Goal: Submit feedback/report problem: Provide input to the site owners about the experience or issues

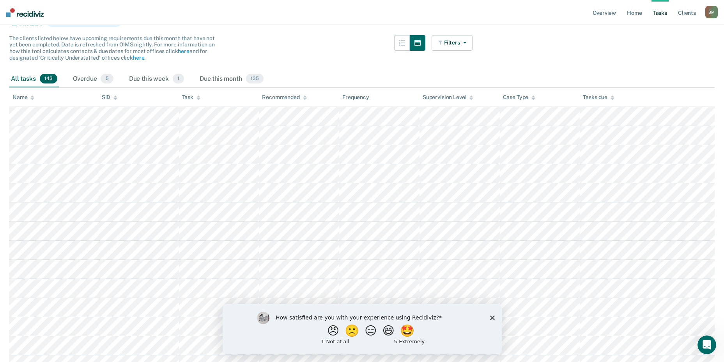
scroll to position [78, 0]
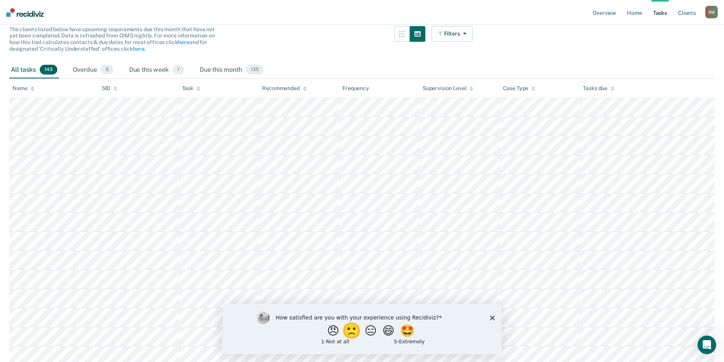
click at [351, 331] on button "🙁" at bounding box center [352, 330] width 21 height 16
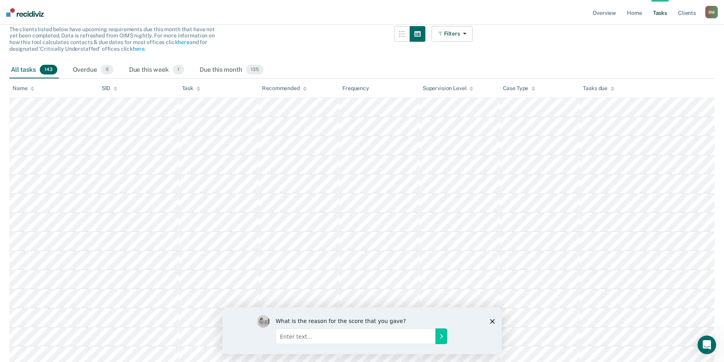
click at [306, 334] on input "Enter text..." at bounding box center [355, 336] width 160 height 16
type input "I don't believe it is accurate"
click at [442, 334] on icon "Submit your response" at bounding box center [441, 336] width 6 height 6
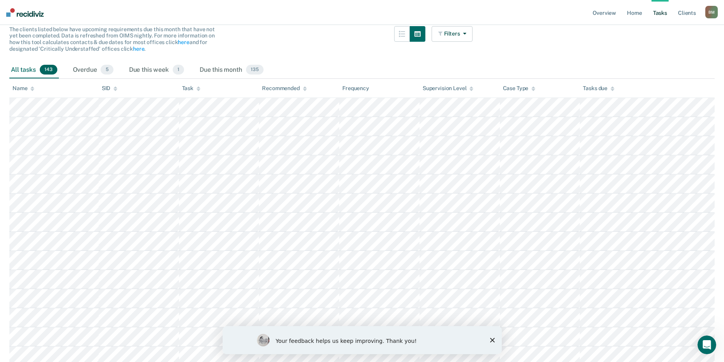
click at [492, 340] on polygon "Close survey" at bounding box center [492, 340] width 5 height 5
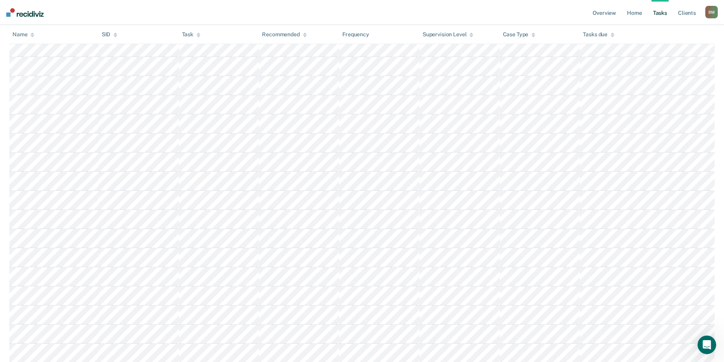
scroll to position [449, 0]
click at [610, 12] on link "Overview" at bounding box center [604, 12] width 27 height 25
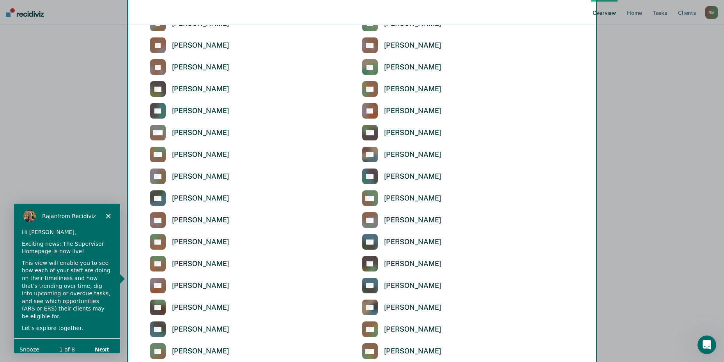
scroll to position [1754, 0]
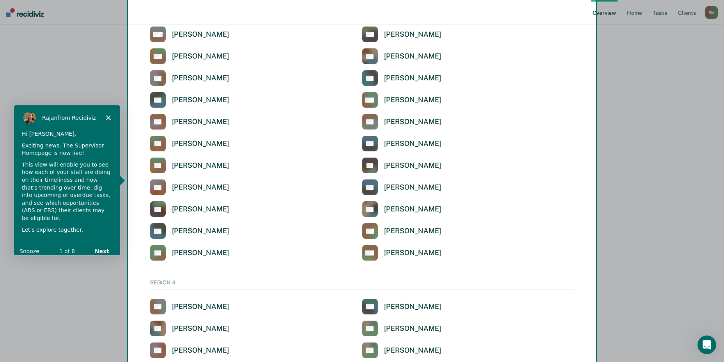
click at [633, 11] on div "Product tour overlay" at bounding box center [362, 181] width 724 height 362
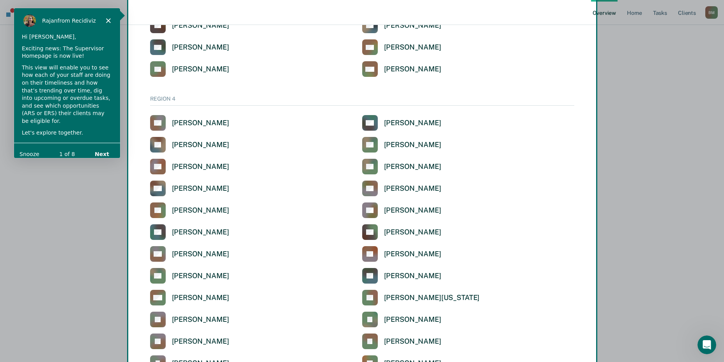
scroll to position [1947, 0]
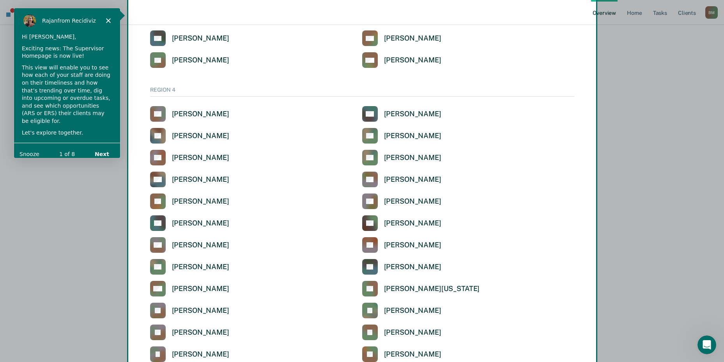
click at [100, 146] on button "Next" at bounding box center [101, 154] width 30 height 16
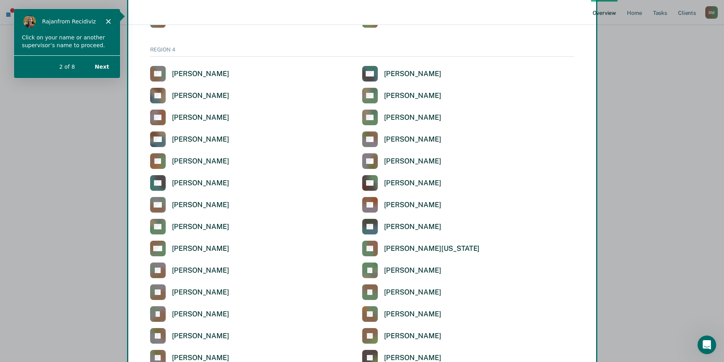
scroll to position [1988, 0]
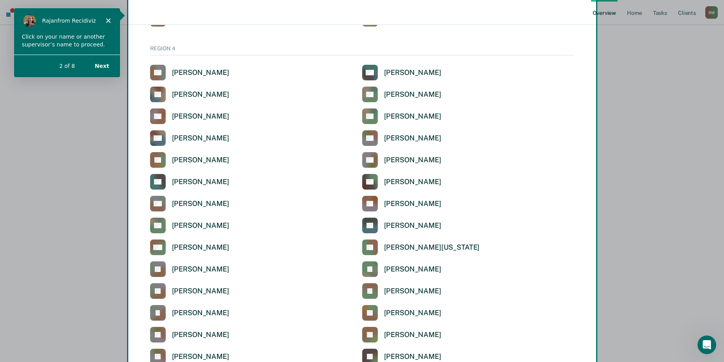
click at [188, 139] on div "Product tour overlay" at bounding box center [362, 181] width 724 height 362
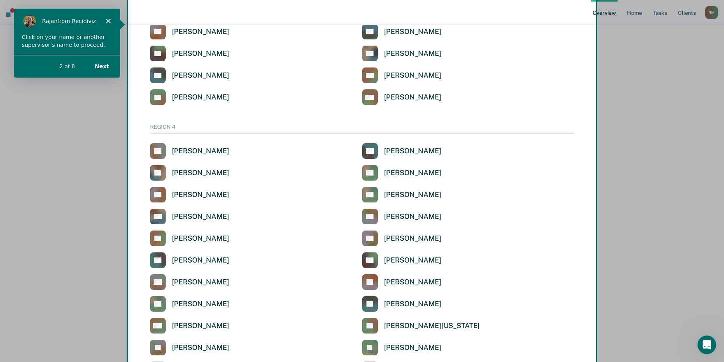
scroll to position [1910, 0]
click at [157, 216] on div "Product tour overlay" at bounding box center [362, 181] width 724 height 362
click at [158, 214] on div "Product tour overlay" at bounding box center [362, 181] width 724 height 362
click at [193, 214] on div "Product tour overlay" at bounding box center [362, 181] width 724 height 362
click at [212, 216] on div "Product tour overlay" at bounding box center [362, 181] width 724 height 362
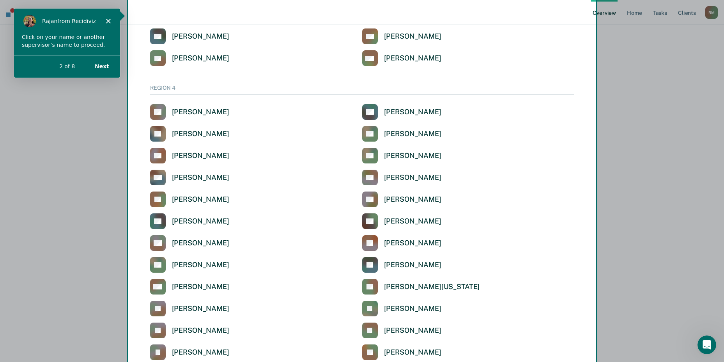
scroll to position [1949, 0]
click at [159, 354] on div "Product tour overlay" at bounding box center [362, 181] width 724 height 362
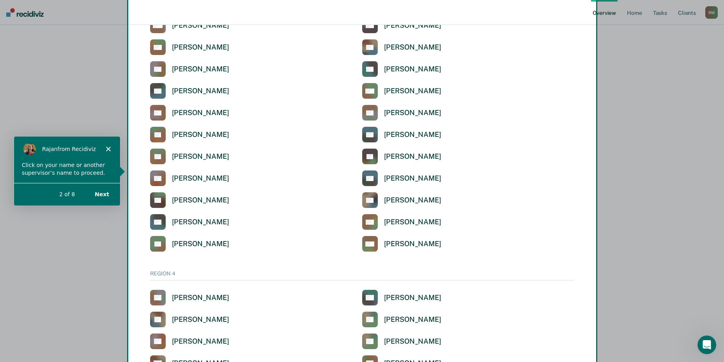
scroll to position [1754, 0]
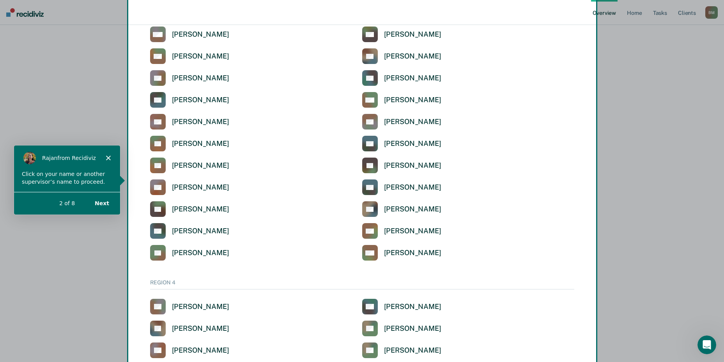
click at [154, 188] on div "Product tour overlay" at bounding box center [362, 181] width 724 height 362
click at [179, 186] on div "Product tour overlay" at bounding box center [362, 181] width 724 height 362
click at [175, 161] on div "Product tour overlay" at bounding box center [362, 181] width 724 height 362
click at [158, 165] on div "Product tour overlay" at bounding box center [362, 181] width 724 height 362
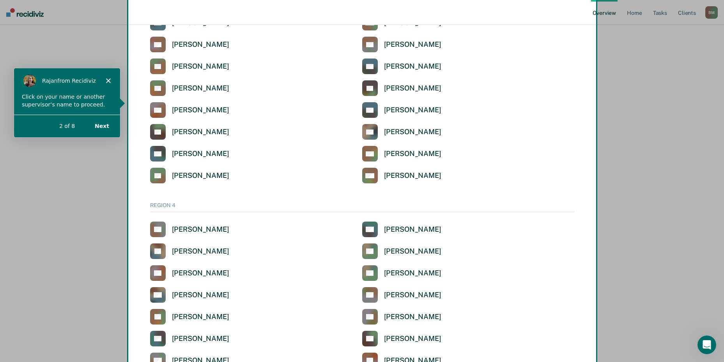
scroll to position [1832, 0]
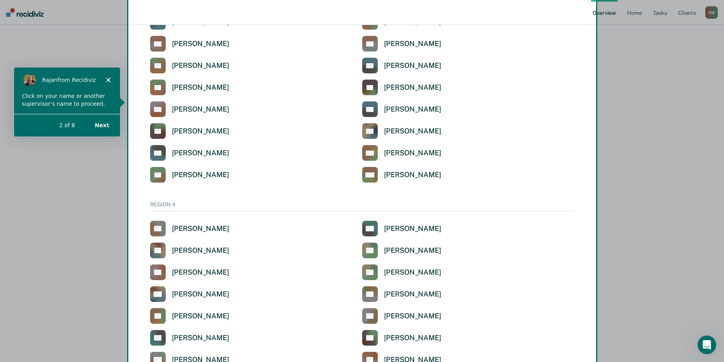
click at [181, 293] on div "Product tour overlay" at bounding box center [362, 181] width 724 height 362
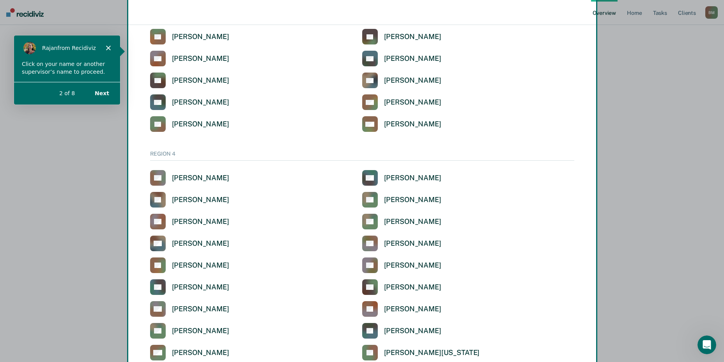
scroll to position [1910, 0]
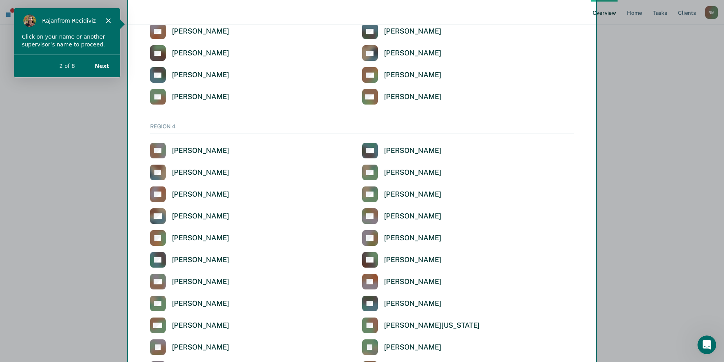
click at [158, 215] on div "Product tour overlay" at bounding box center [362, 181] width 724 height 362
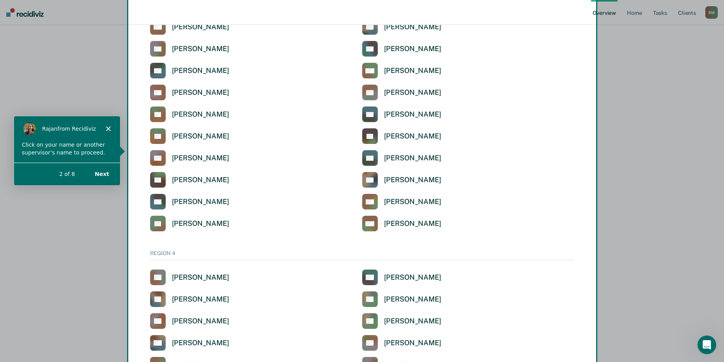
scroll to position [1754, 0]
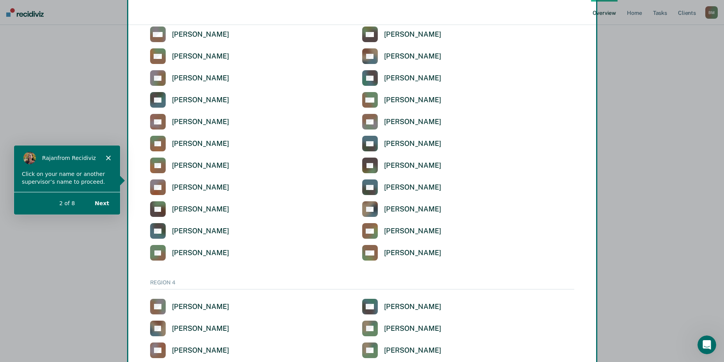
click at [103, 201] on button "Next" at bounding box center [101, 203] width 30 height 16
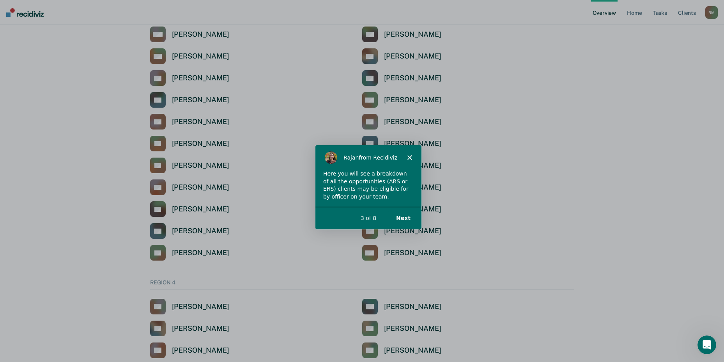
scroll to position [0, 0]
click at [402, 216] on button "Next" at bounding box center [403, 217] width 30 height 16
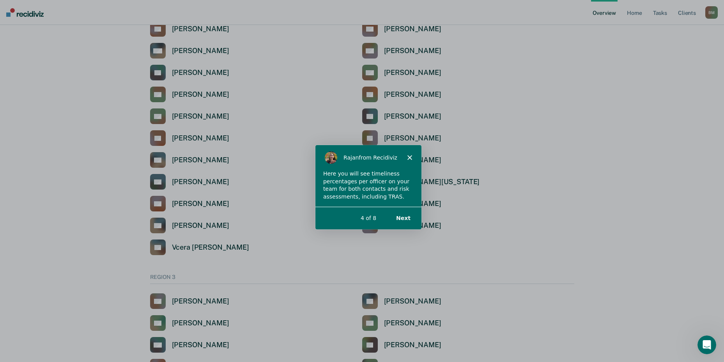
scroll to position [935, 0]
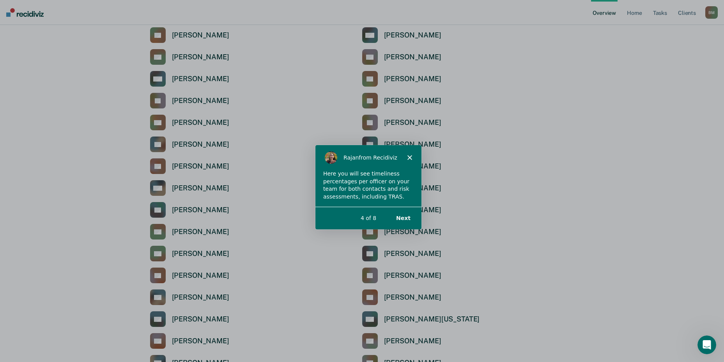
click at [408, 155] on polygon "Close" at bounding box center [409, 156] width 5 height 5
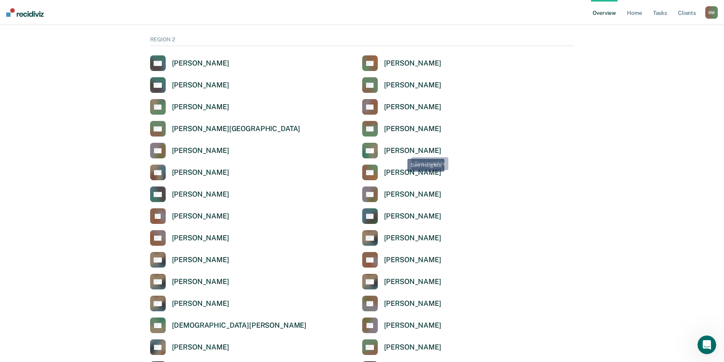
scroll to position [467, 0]
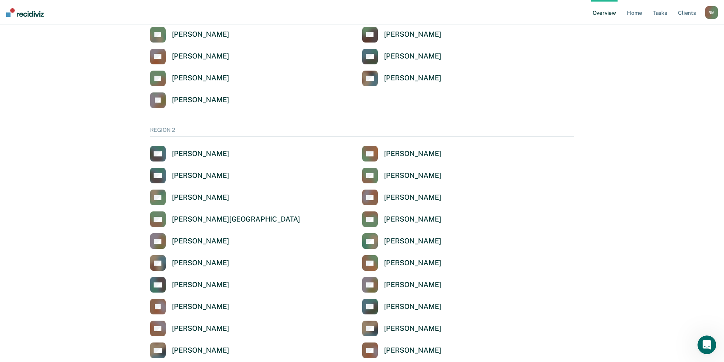
click at [611, 13] on link "Overview" at bounding box center [604, 12] width 27 height 25
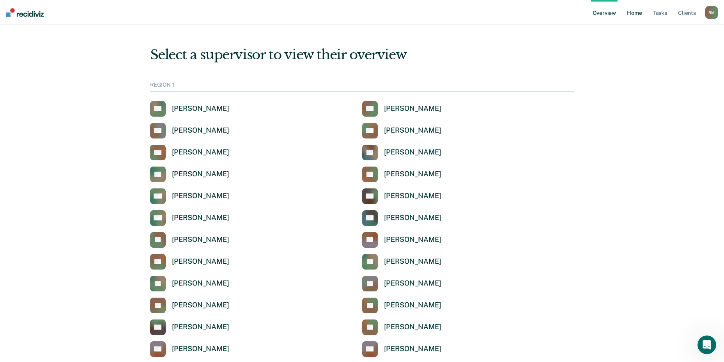
click at [633, 11] on link "Home" at bounding box center [634, 12] width 18 height 25
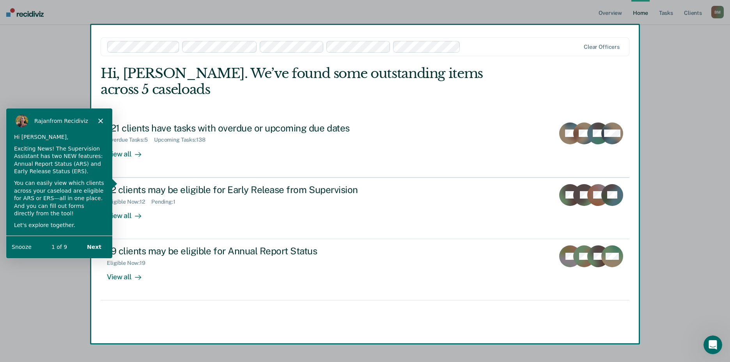
click at [98, 115] on div "Rajan from Recidiviz" at bounding box center [59, 120] width 106 height 25
click at [99, 119] on icon "Close" at bounding box center [100, 120] width 5 height 5
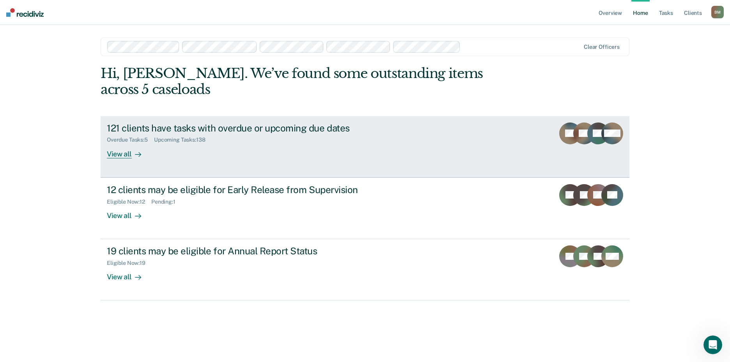
click at [112, 149] on div "View all" at bounding box center [129, 150] width 44 height 15
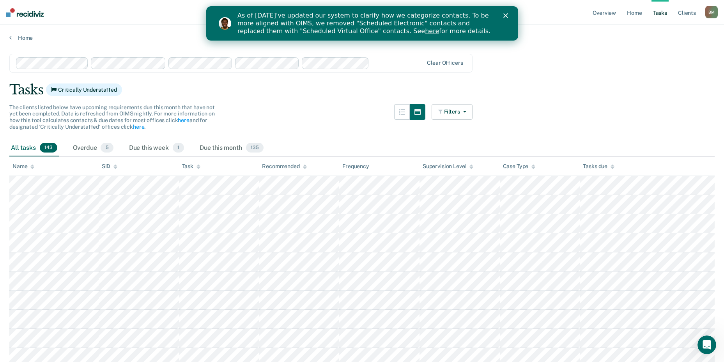
click at [506, 14] on icon "Close" at bounding box center [505, 15] width 5 height 5
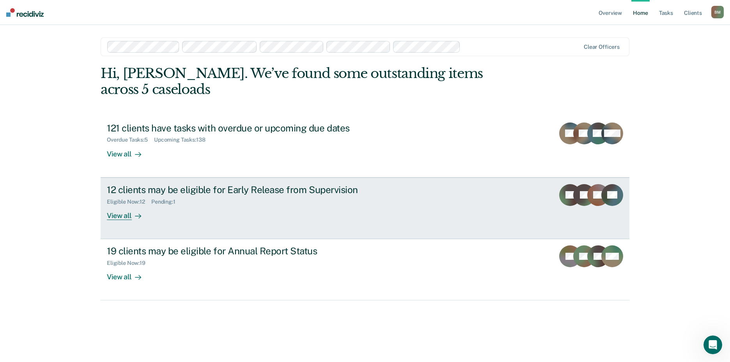
click at [115, 216] on div "View all" at bounding box center [129, 212] width 44 height 15
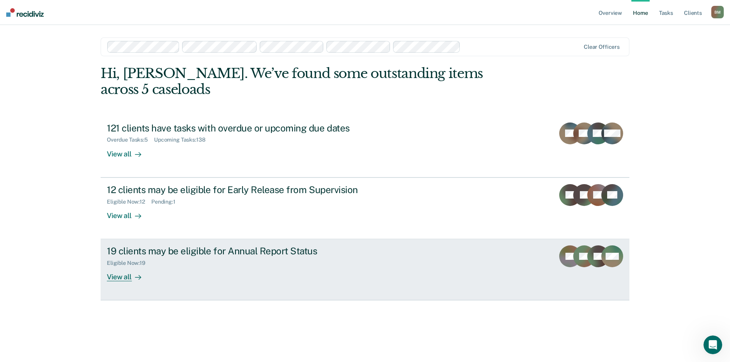
click at [115, 276] on div "View all" at bounding box center [129, 273] width 44 height 15
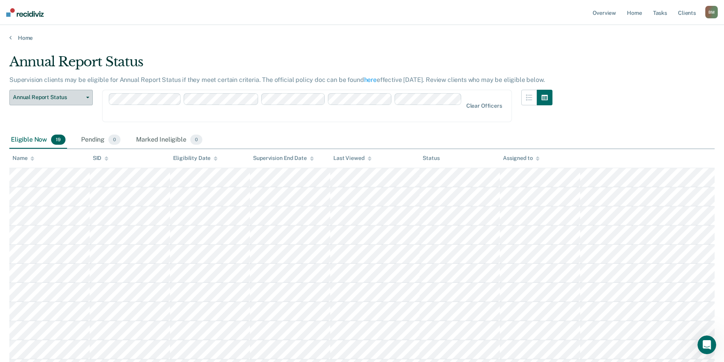
click at [87, 97] on icon "button" at bounding box center [87, 98] width 3 height 2
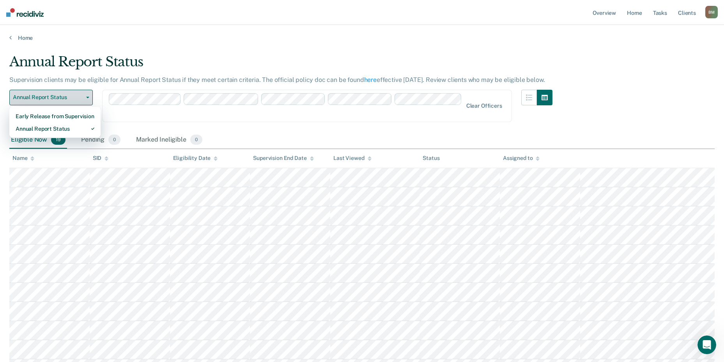
click at [87, 97] on icon "button" at bounding box center [87, 98] width 3 height 2
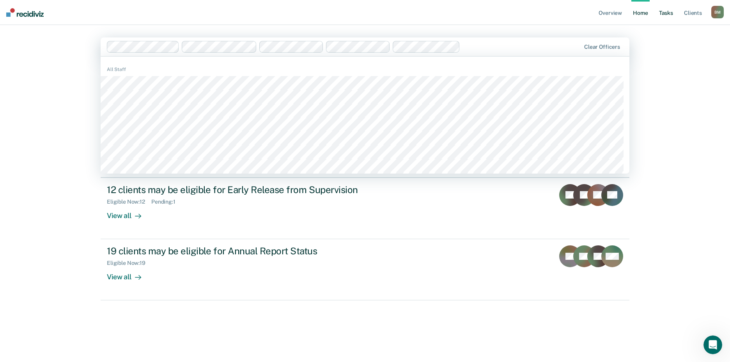
click at [664, 12] on link "Tasks" at bounding box center [665, 12] width 17 height 25
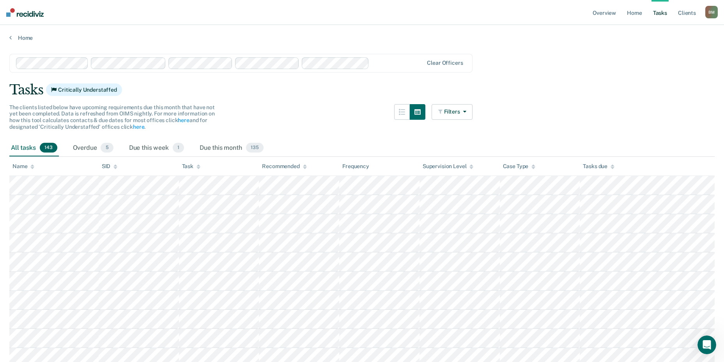
click at [685, 12] on link "Client s" at bounding box center [687, 12] width 21 height 25
